Goal: Task Accomplishment & Management: Manage account settings

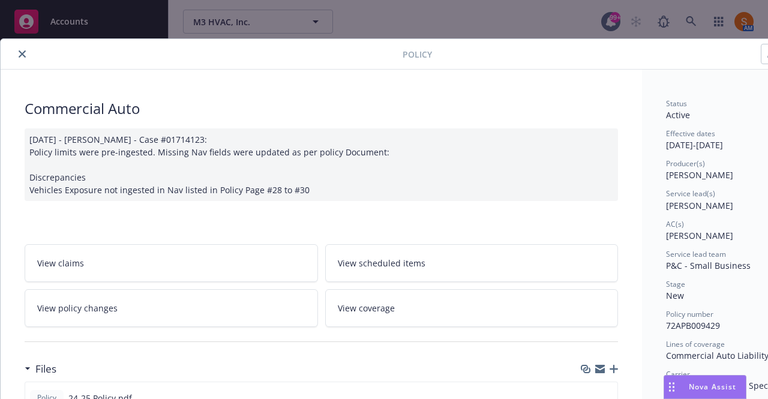
click at [25, 49] on button "close" at bounding box center [22, 54] width 14 height 14
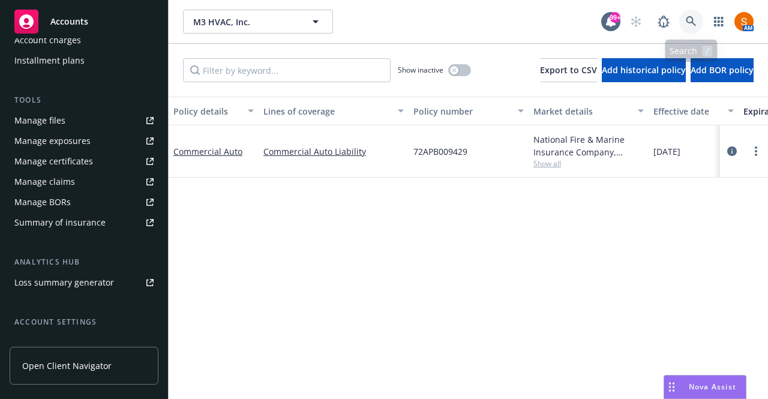
click at [693, 23] on icon at bounding box center [690, 21] width 10 height 10
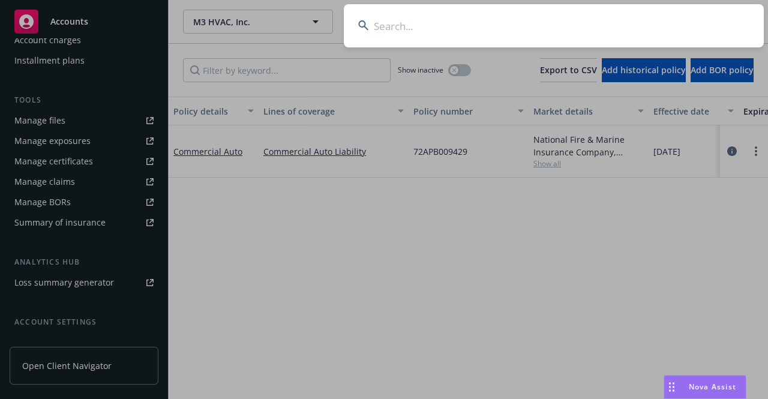
type input "t"
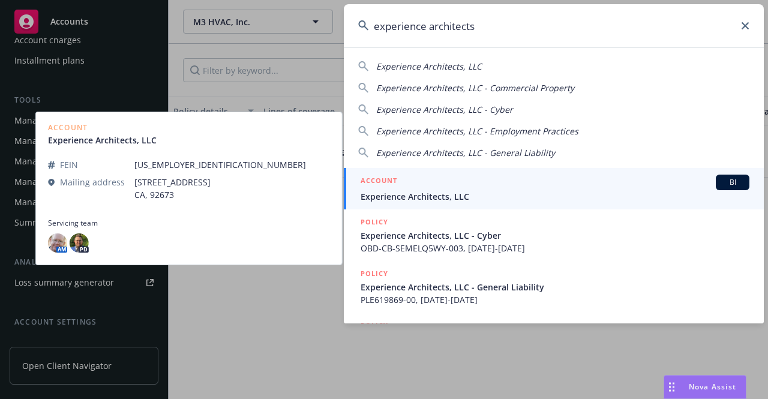
type input "experience architects"
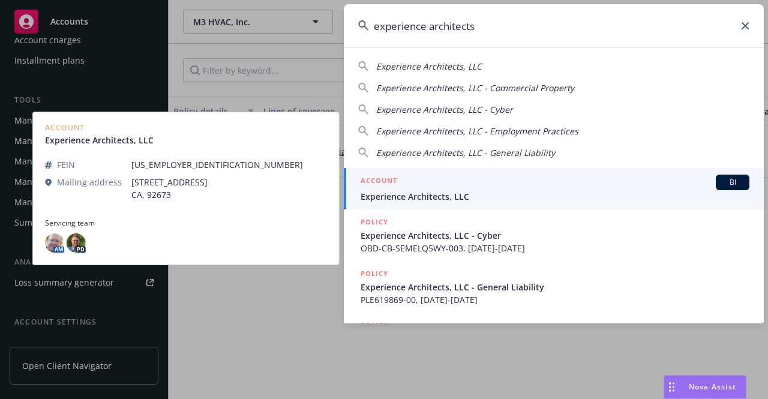
click at [532, 175] on div "ACCOUNT BI" at bounding box center [554, 183] width 389 height 16
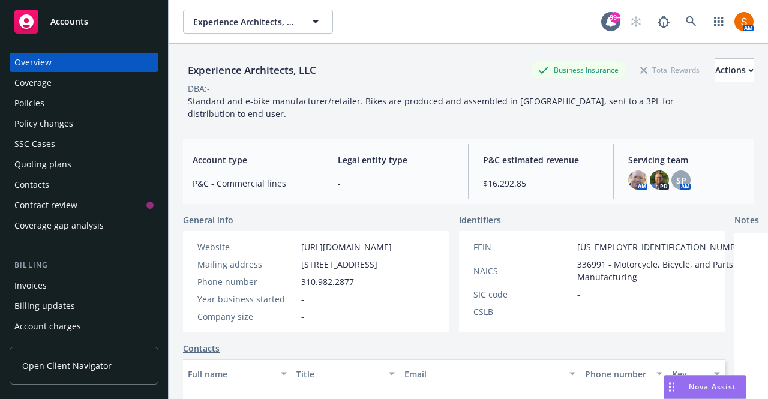
click at [97, 110] on div "Policies" at bounding box center [83, 103] width 139 height 19
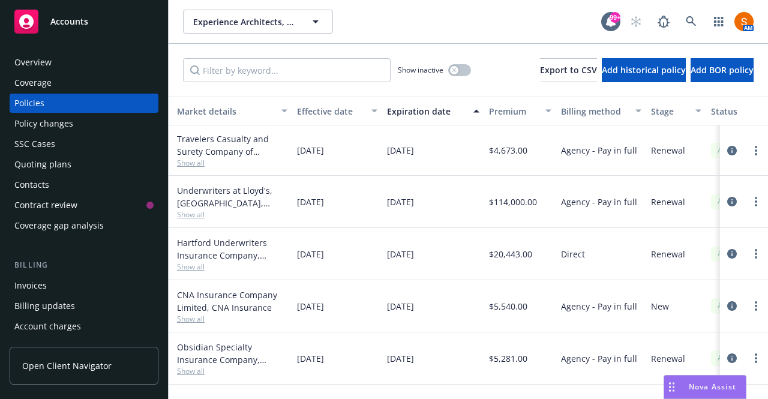
scroll to position [2, 0]
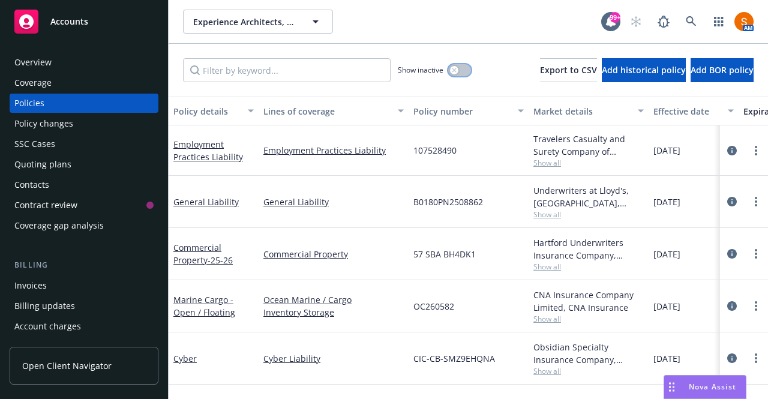
click at [450, 74] on div "button" at bounding box center [454, 70] width 8 height 8
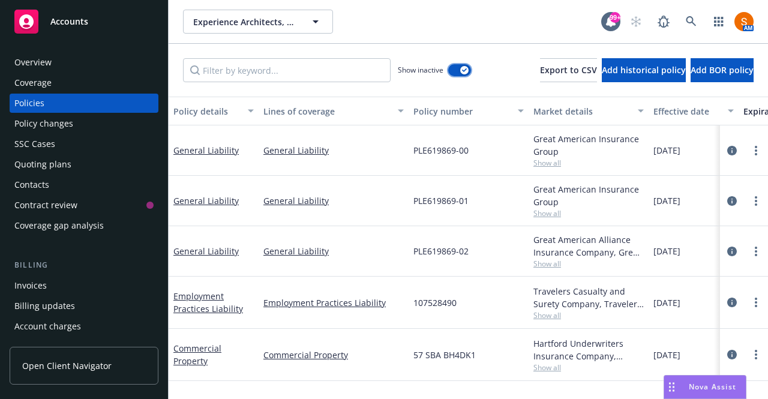
click at [448, 74] on button "button" at bounding box center [459, 70] width 23 height 12
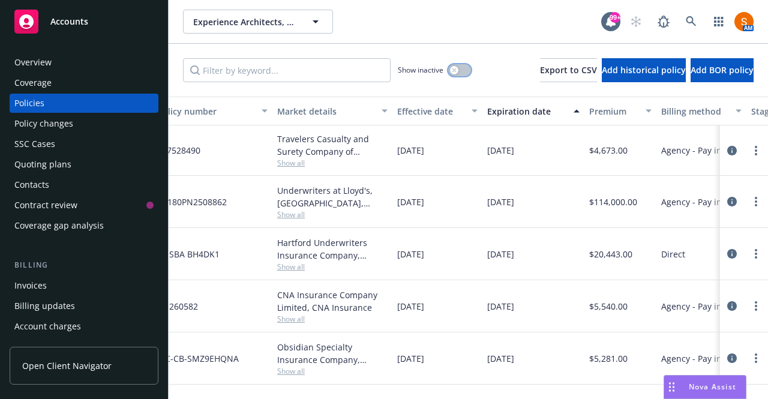
scroll to position [0, 257]
click at [727, 148] on icon "circleInformation" at bounding box center [732, 151] width 10 height 10
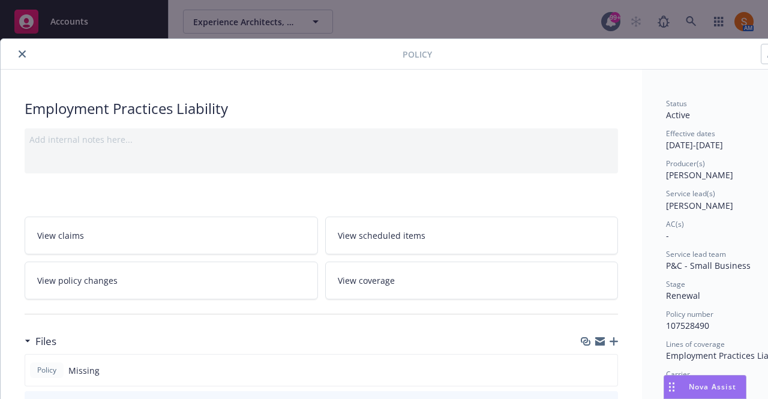
click at [25, 59] on button "close" at bounding box center [22, 54] width 14 height 14
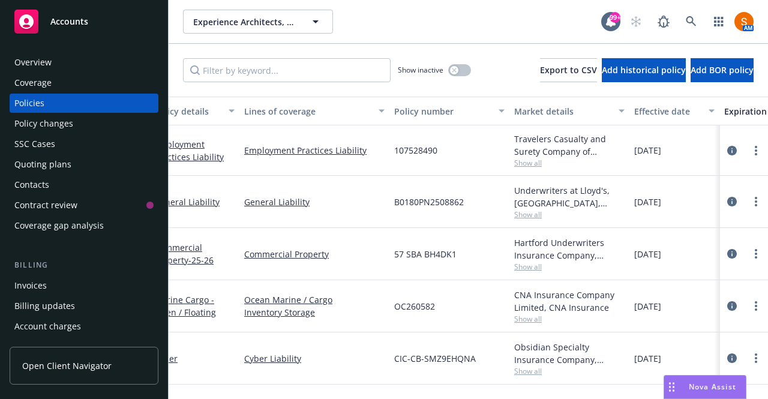
scroll to position [2, 0]
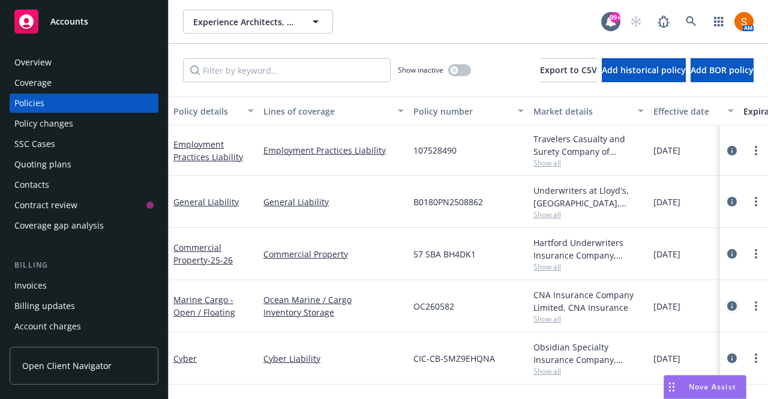
click at [727, 303] on icon "circleInformation" at bounding box center [732, 306] width 10 height 10
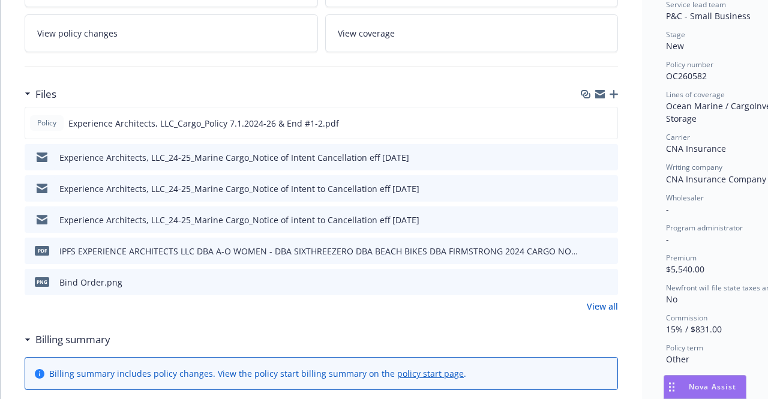
scroll to position [250, 0]
click at [606, 119] on icon "preview file" at bounding box center [605, 122] width 11 height 8
click at [609, 300] on link "View all" at bounding box center [601, 305] width 31 height 13
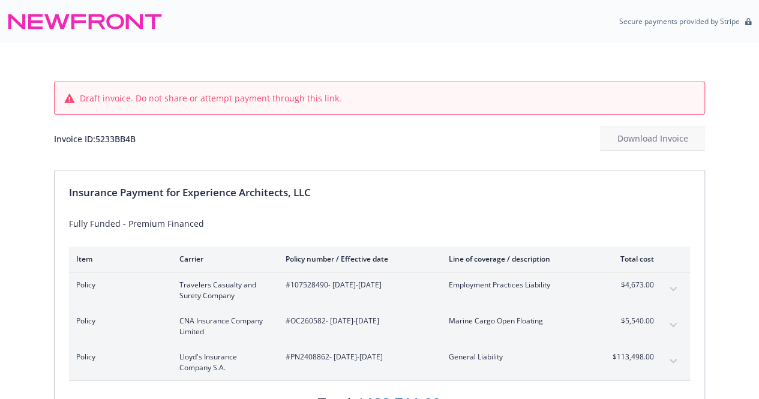
scroll to position [91, 0]
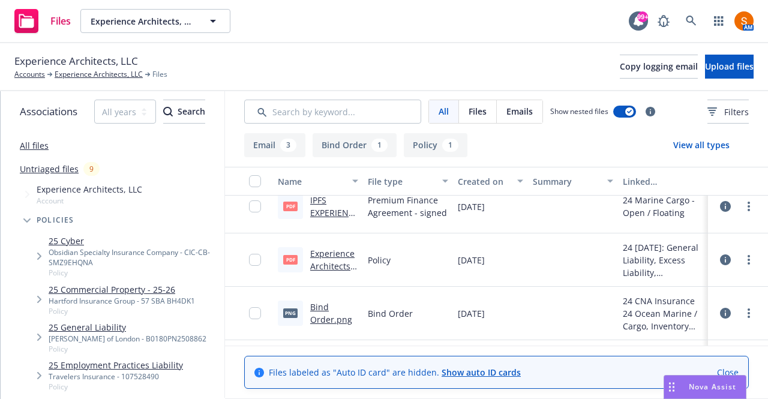
scroll to position [221, 0]
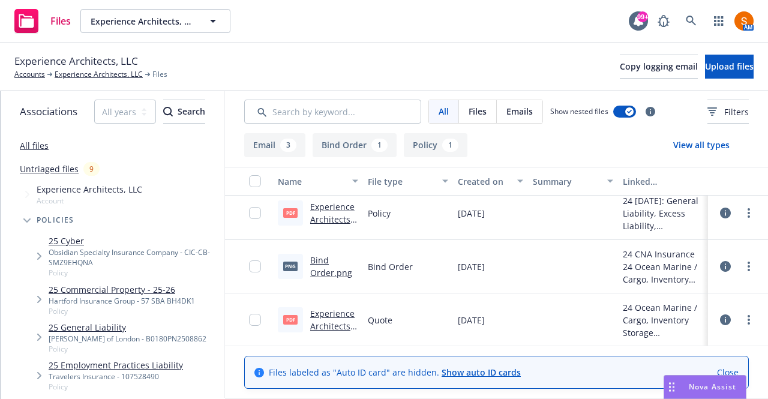
click at [333, 308] on link "Experience Architects 2024 Cargo Quote.pdf" at bounding box center [332, 332] width 45 height 49
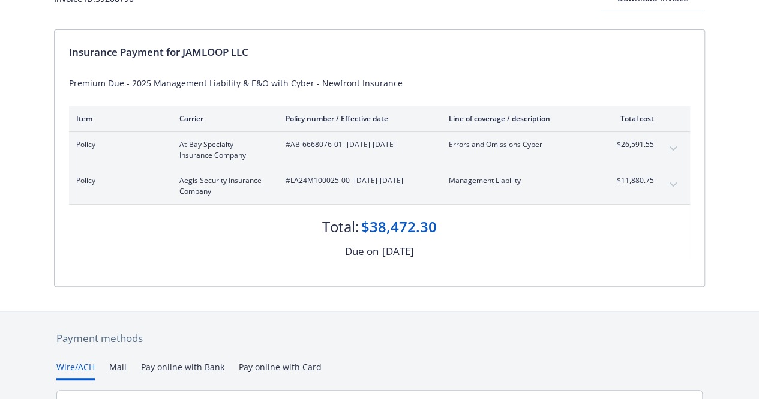
scroll to position [97, 0]
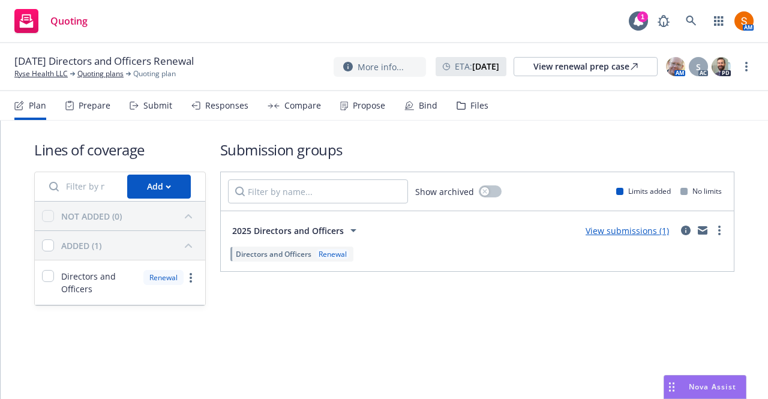
click at [410, 111] on div "Bind" at bounding box center [420, 105] width 33 height 29
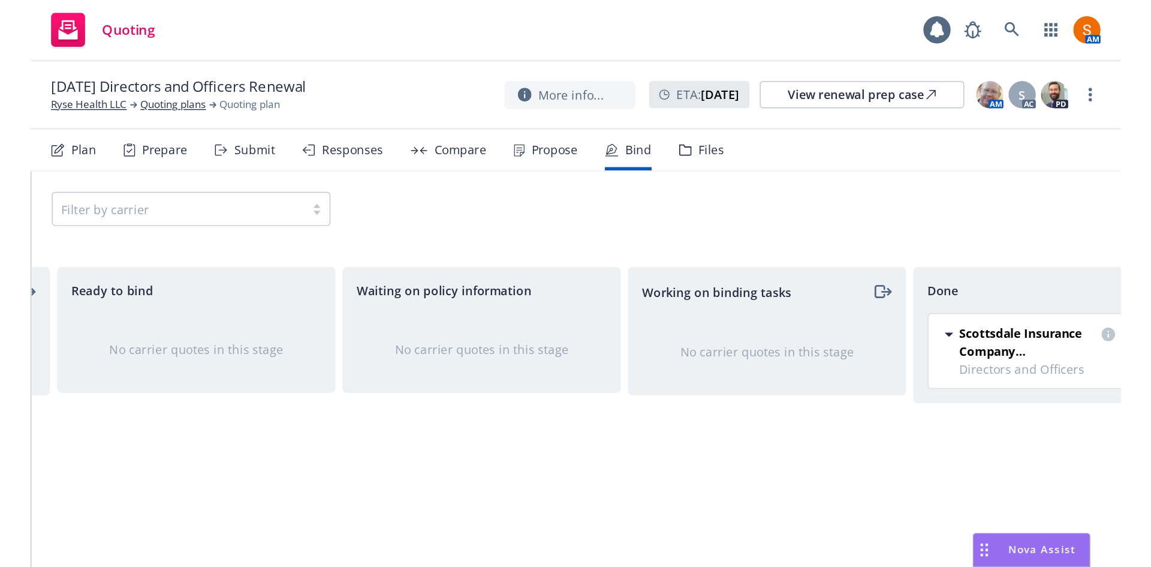
scroll to position [0, 261]
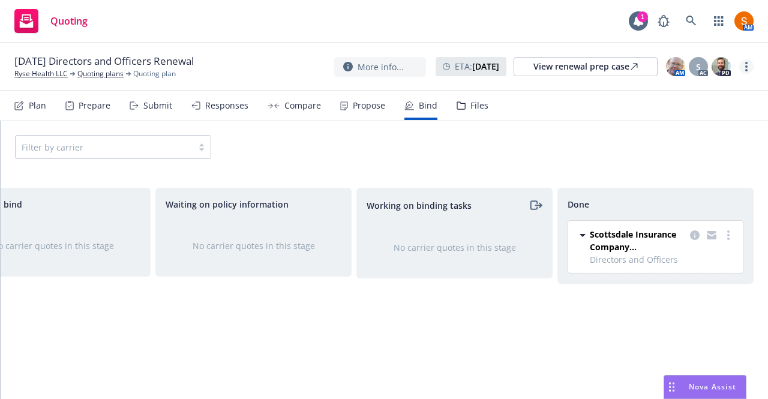
click at [748, 71] on link "more" at bounding box center [746, 66] width 14 height 14
click at [675, 193] on link "Archive quoting plan" at bounding box center [686, 187] width 134 height 24
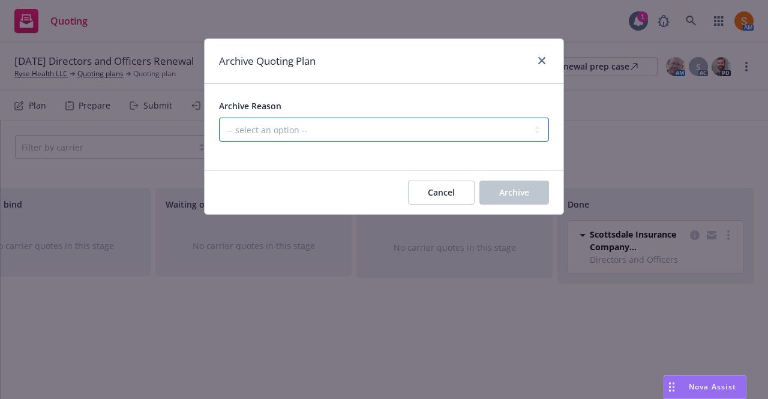
click at [433, 128] on select "-- select an option -- All policies in this renewal plan are auto-renewed Creat…" at bounding box center [384, 130] width 330 height 24
select select "ARCHIVED_RENEWAL_COMPLETED"
click at [219, 118] on select "-- select an option -- All policies in this renewal plan are auto-renewed Creat…" at bounding box center [384, 130] width 330 height 24
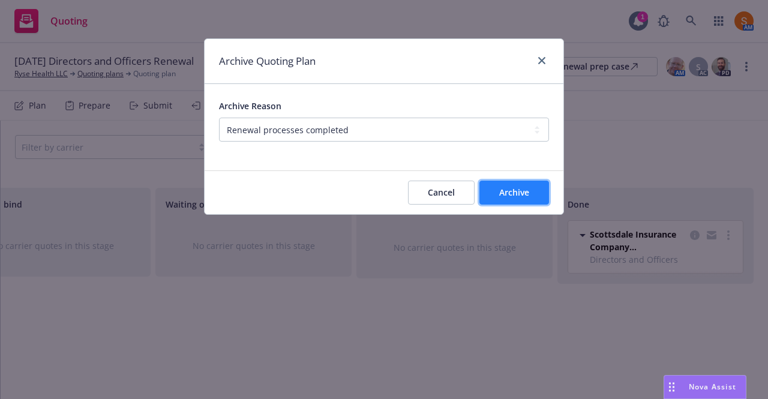
click at [505, 203] on button "Archive" at bounding box center [514, 192] width 70 height 24
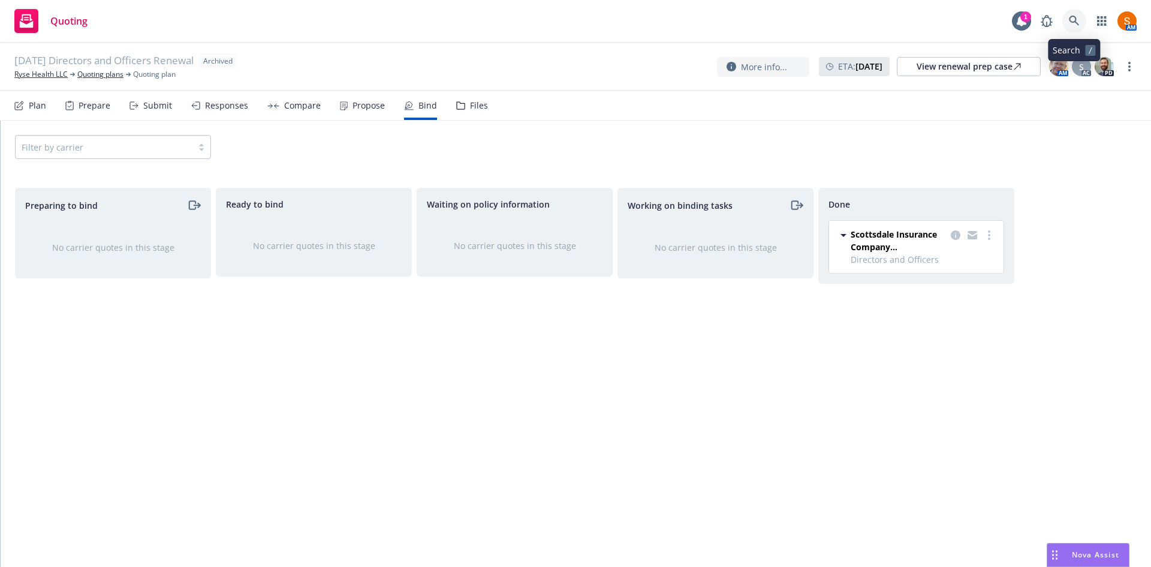
click at [767, 29] on link at bounding box center [1075, 21] width 24 height 24
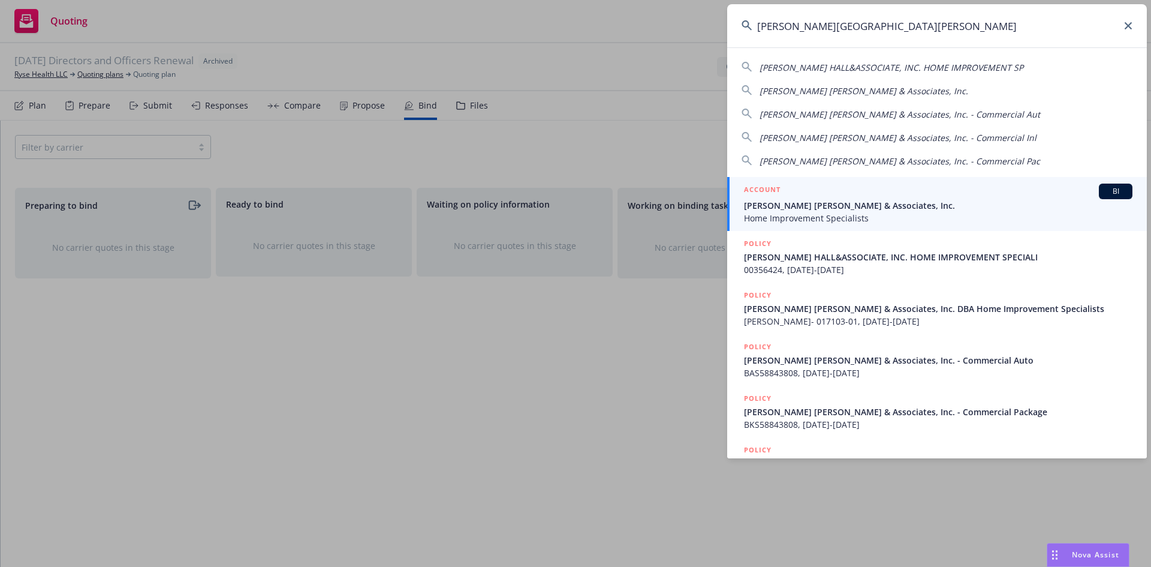
type input "steinberg hall"
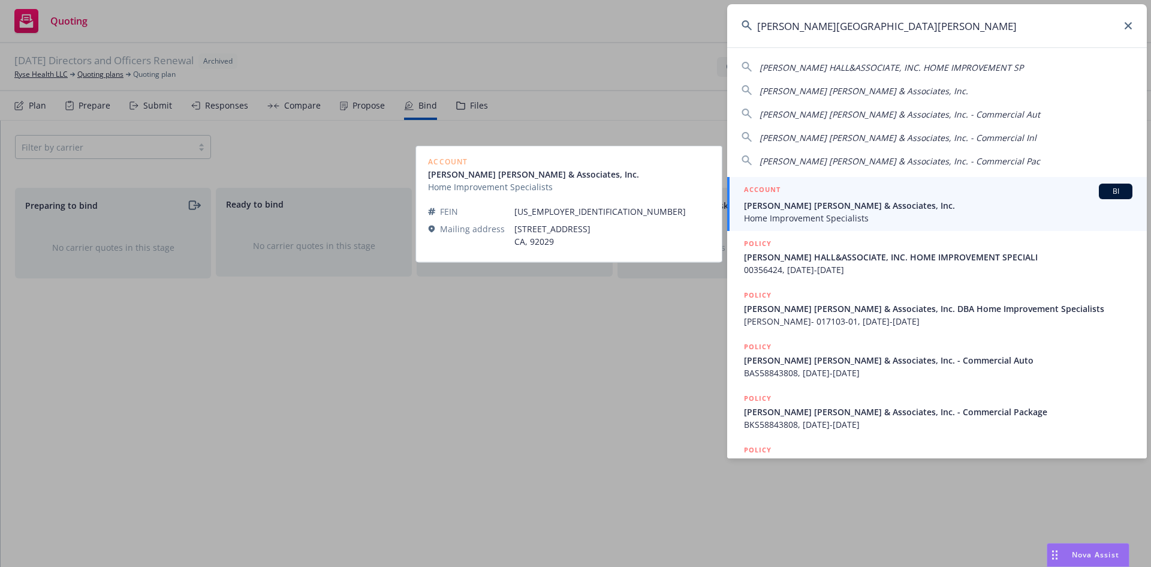
click at [767, 218] on span "Home Improvement Specialists" at bounding box center [938, 218] width 389 height 13
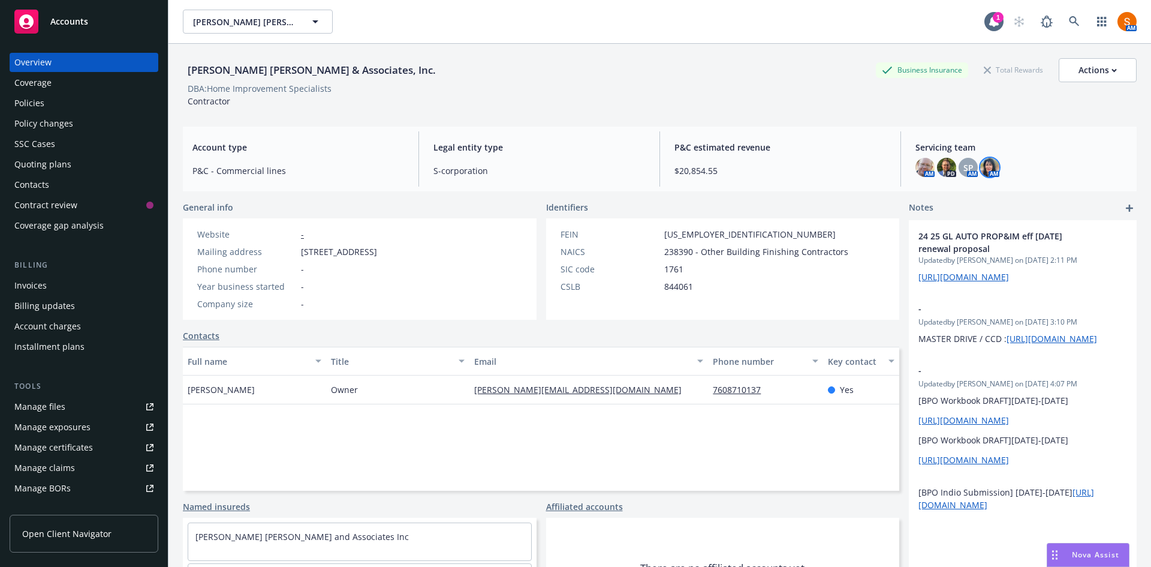
click at [980, 169] on img at bounding box center [989, 167] width 19 height 19
click at [840, 122] on div "[PERSON_NAME] [PERSON_NAME] & Associates, Inc. Business Insurance Total Rewards…" at bounding box center [660, 320] width 954 height 552
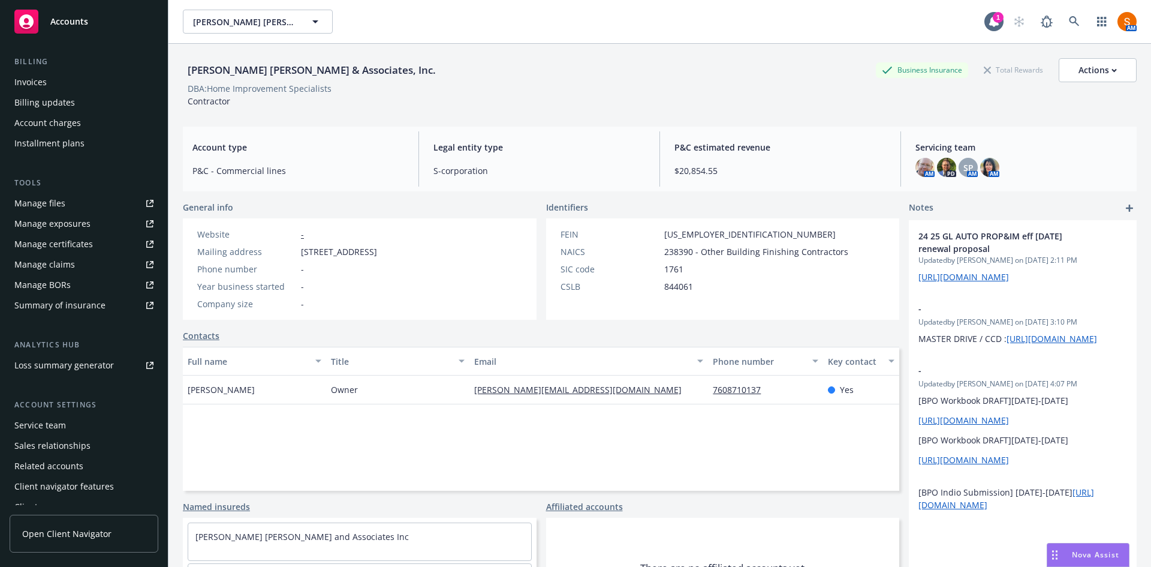
scroll to position [215, 0]
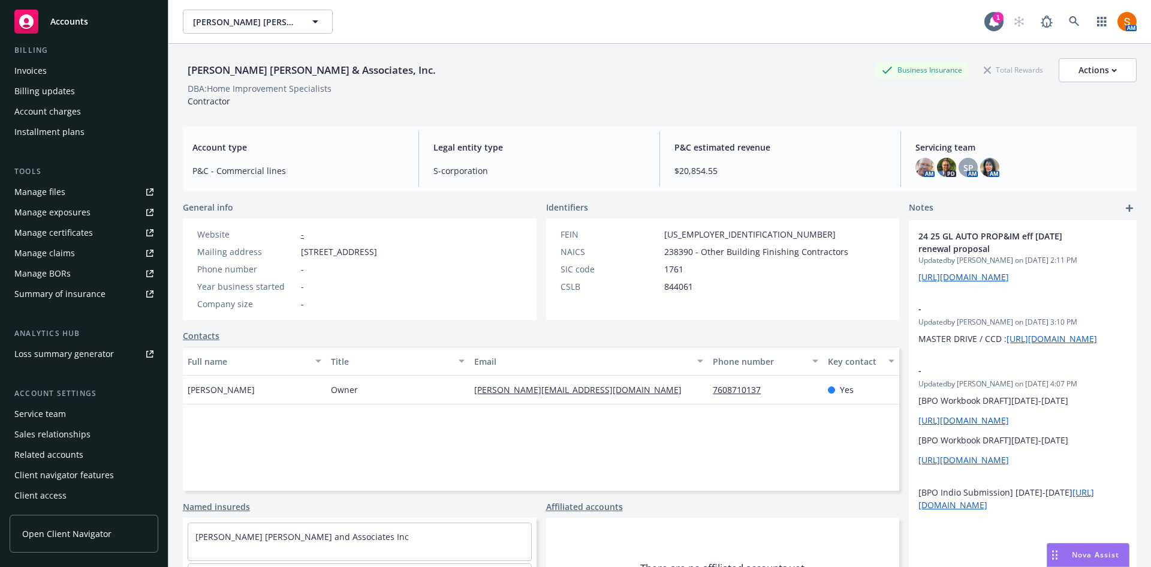
click at [63, 413] on div "Service team" at bounding box center [40, 413] width 52 height 19
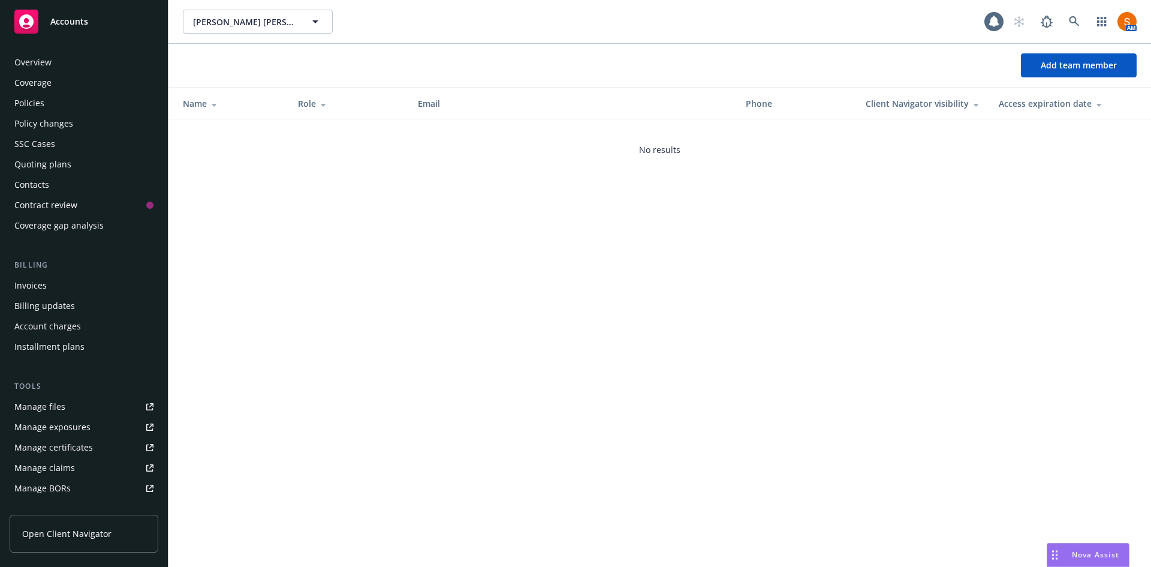
scroll to position [215, 0]
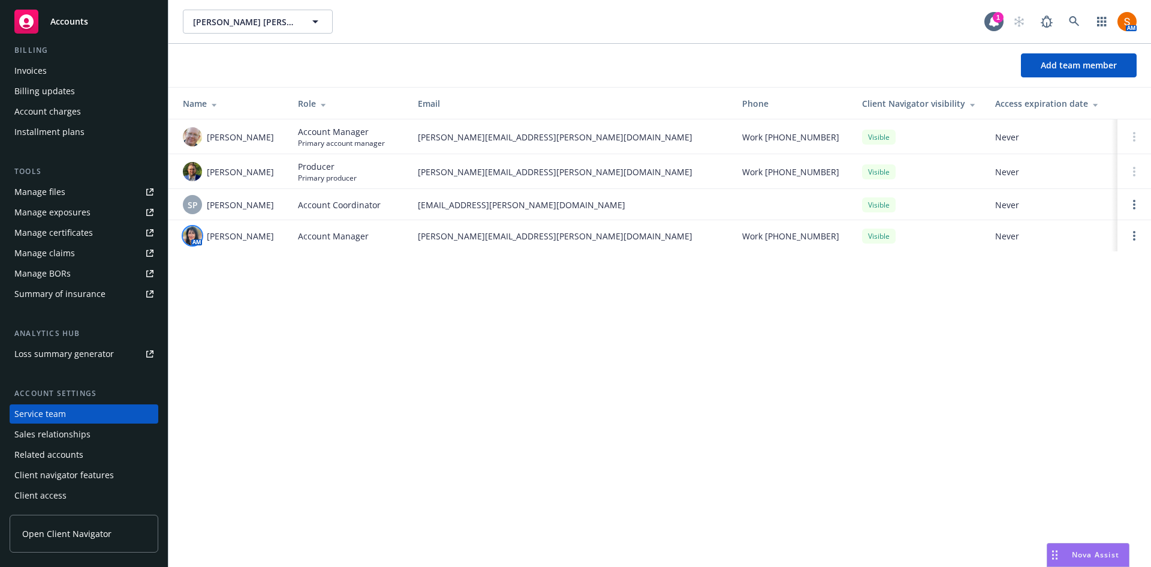
click at [197, 232] on img at bounding box center [192, 235] width 19 height 19
click at [256, 254] on div "Add team member Name Role Email Phone Client Navigator visibility Access expira…" at bounding box center [660, 155] width 983 height 222
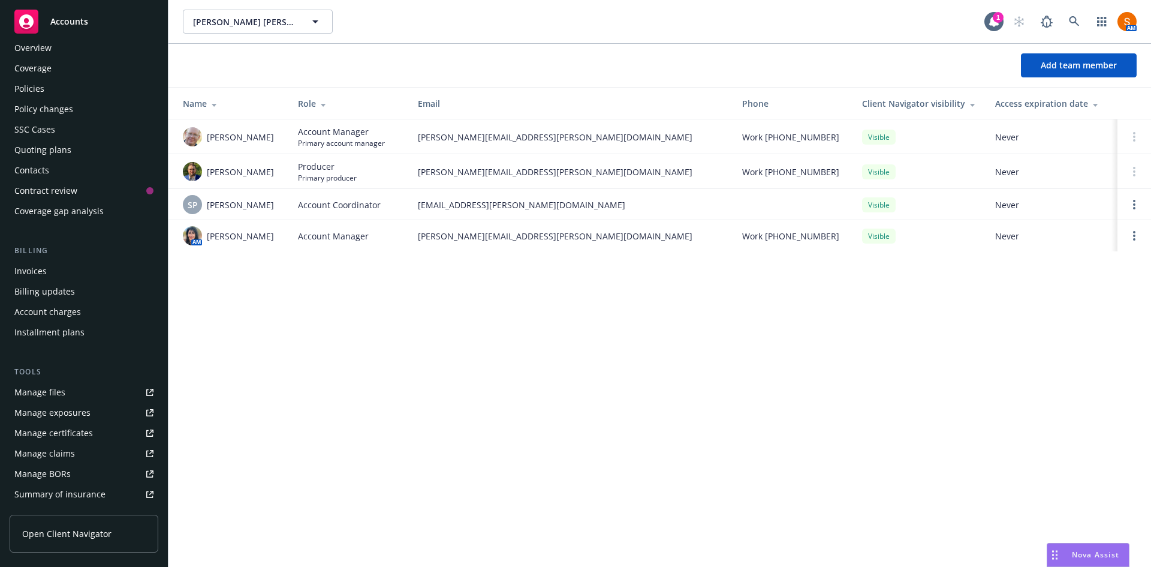
scroll to position [0, 0]
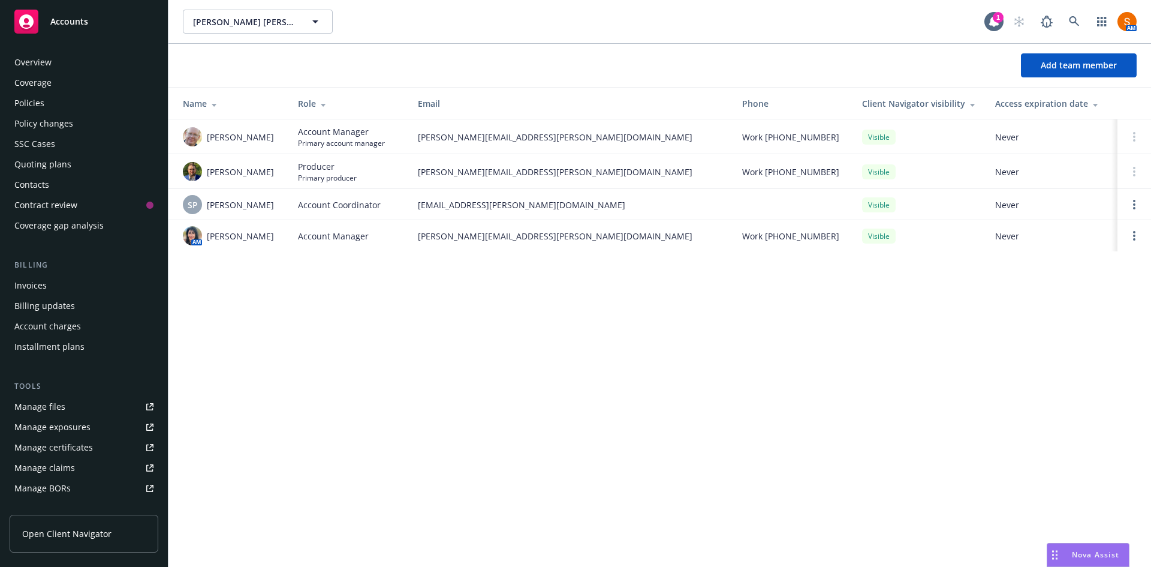
click at [55, 65] on div "Overview" at bounding box center [83, 62] width 139 height 19
